Goal: Task Accomplishment & Management: Manage account settings

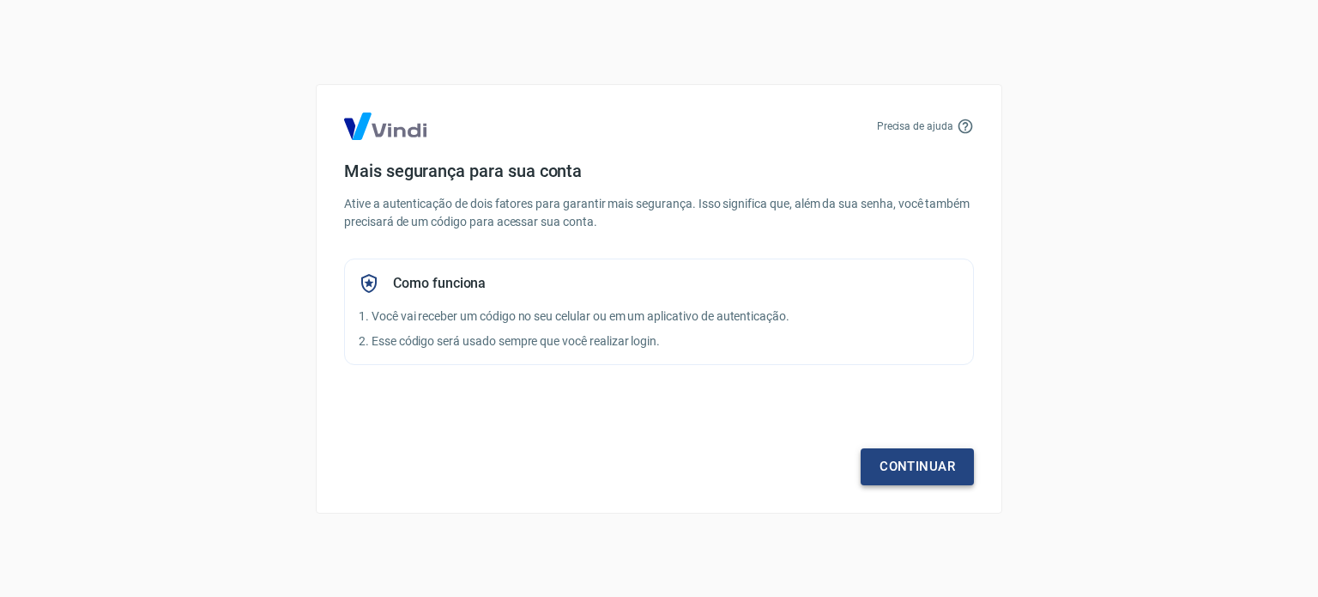
click at [932, 458] on link "Continuar" at bounding box center [917, 466] width 113 height 36
